Goal: Transaction & Acquisition: Purchase product/service

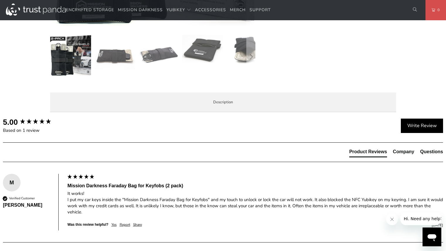
scroll to position [233, 0]
click at [0, 0] on strong "MISSION DARKNESS FARADAY BAG FOR KEYFOBS - The #1 Trusted Security Measure for …" at bounding box center [0, 0] width 0 height 0
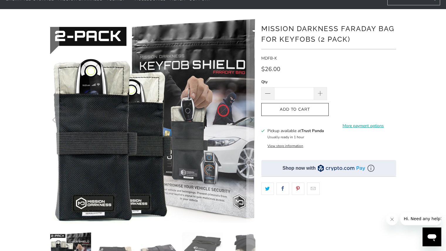
scroll to position [31, 0]
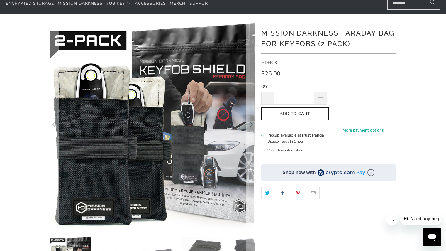
click at [251, 125] on icon "Next" at bounding box center [251, 124] width 6 height 123
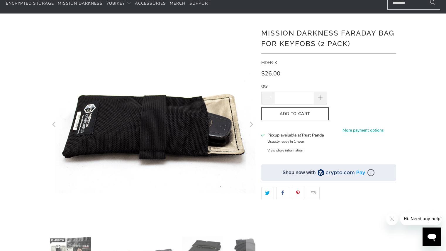
click at [251, 125] on icon "Next" at bounding box center [251, 124] width 6 height 123
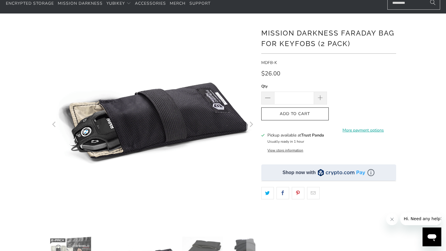
click at [251, 125] on icon "Next" at bounding box center [251, 124] width 6 height 123
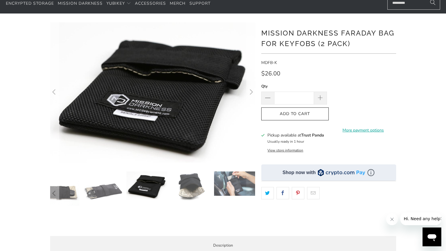
click at [250, 97] on icon "Next" at bounding box center [251, 92] width 6 height 84
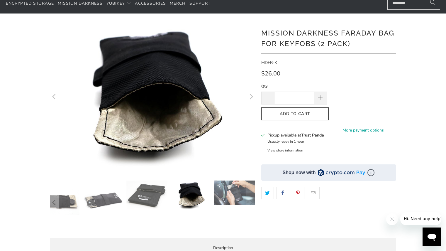
click at [251, 97] on icon "Next" at bounding box center [251, 97] width 6 height 90
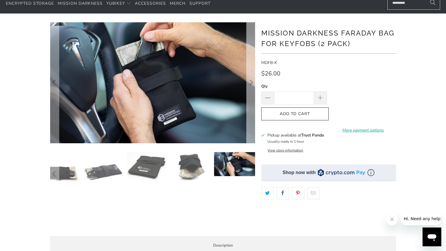
click at [251, 97] on icon "Next" at bounding box center [251, 82] width 6 height 72
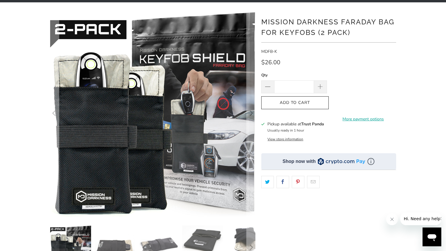
scroll to position [0, 0]
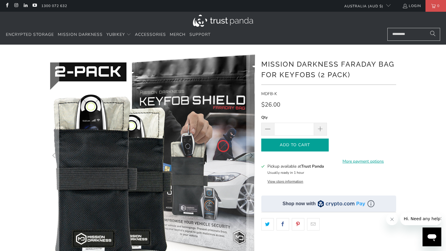
click at [287, 148] on button "Add to Cart" at bounding box center [294, 144] width 67 height 13
click at [287, 148] on div "Add to Cart More payment options This item is a recurring or deferred purchase.…" at bounding box center [328, 144] width 135 height 13
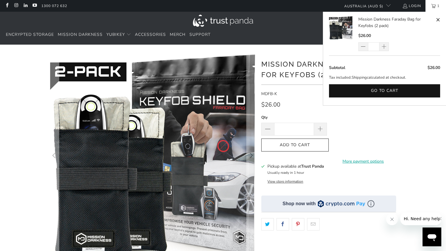
click at [395, 18] on link "Mission Darkness Faraday Bag for Keyfobs (2 pack)" at bounding box center [396, 22] width 76 height 13
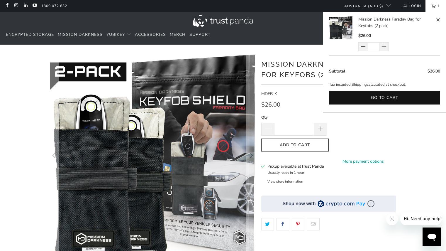
click at [434, 5] on link "1" at bounding box center [435, 6] width 21 height 12
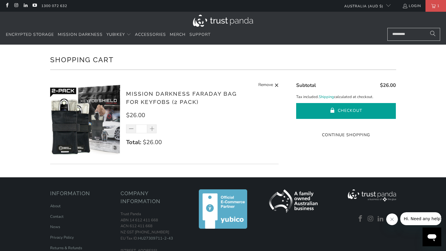
click at [350, 107] on button "Checkout" at bounding box center [346, 111] width 100 height 16
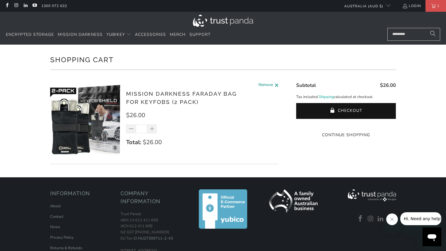
click at [276, 82] on span at bounding box center [276, 84] width 4 height 7
type input "*"
